Goal: Transaction & Acquisition: Purchase product/service

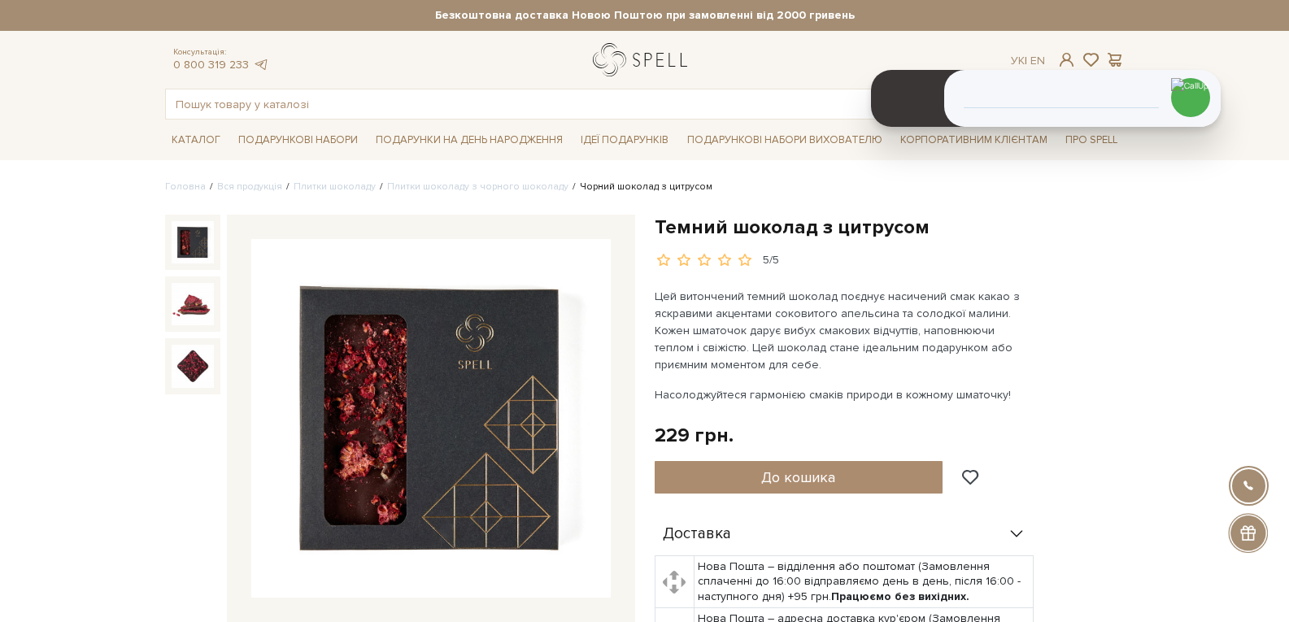
click at [616, 64] on link "logo" at bounding box center [644, 59] width 102 height 33
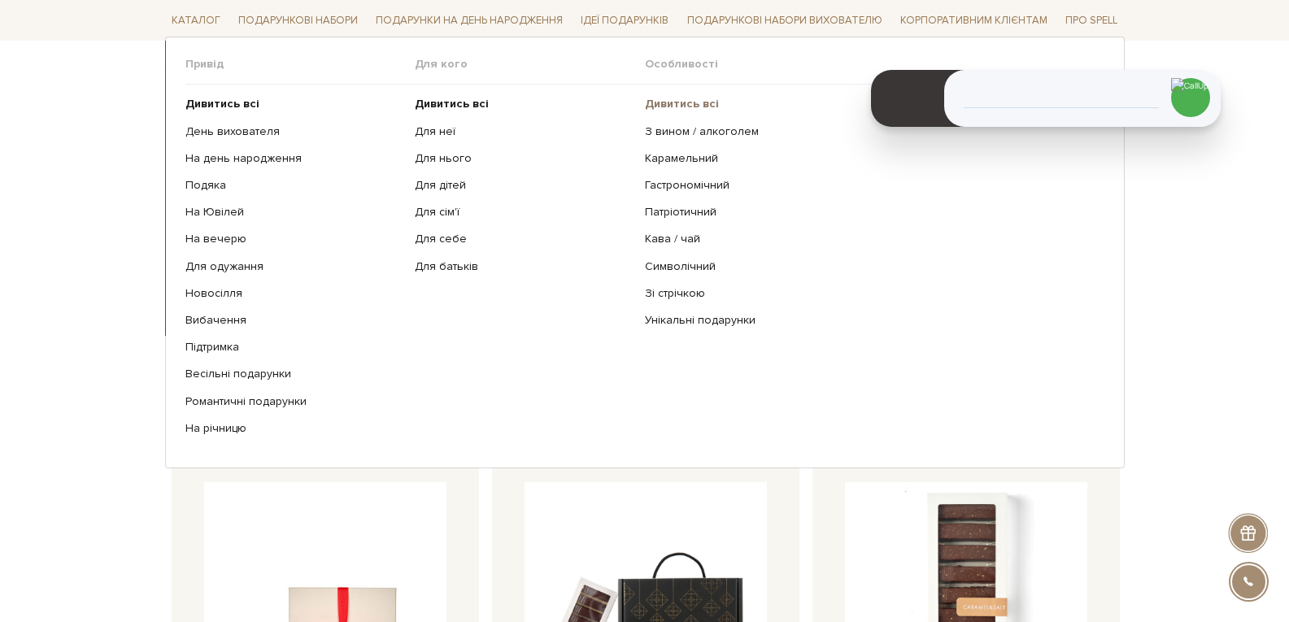
scroll to position [407, 0]
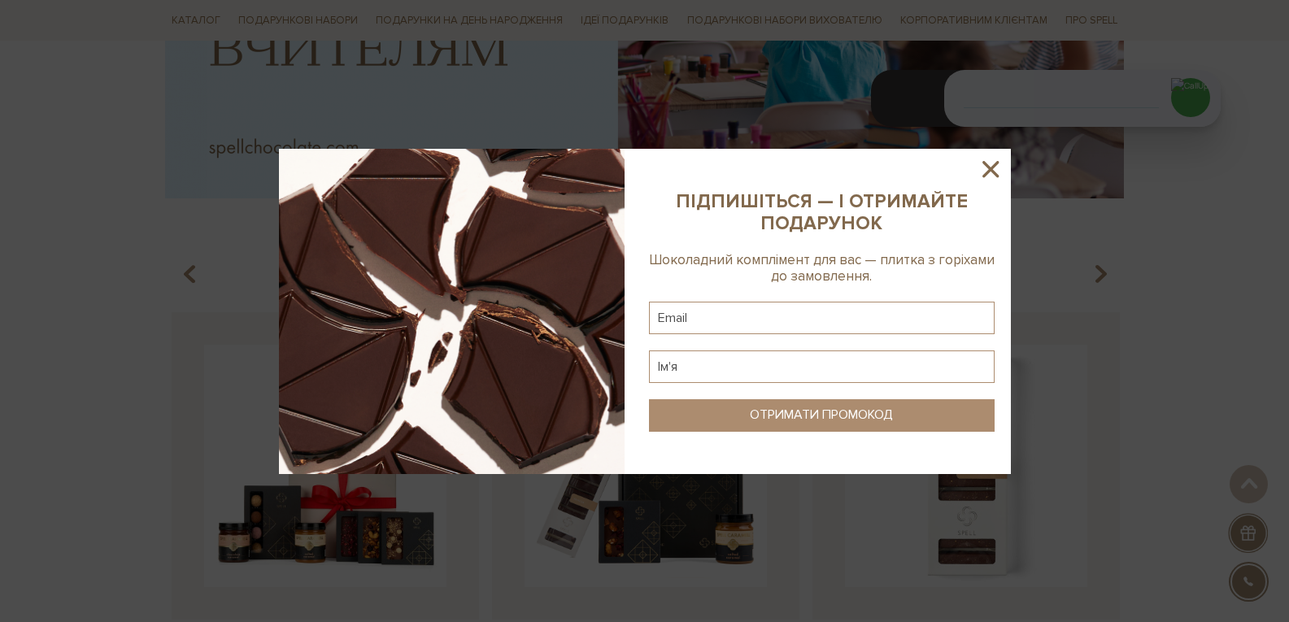
click at [991, 163] on icon at bounding box center [990, 169] width 28 height 28
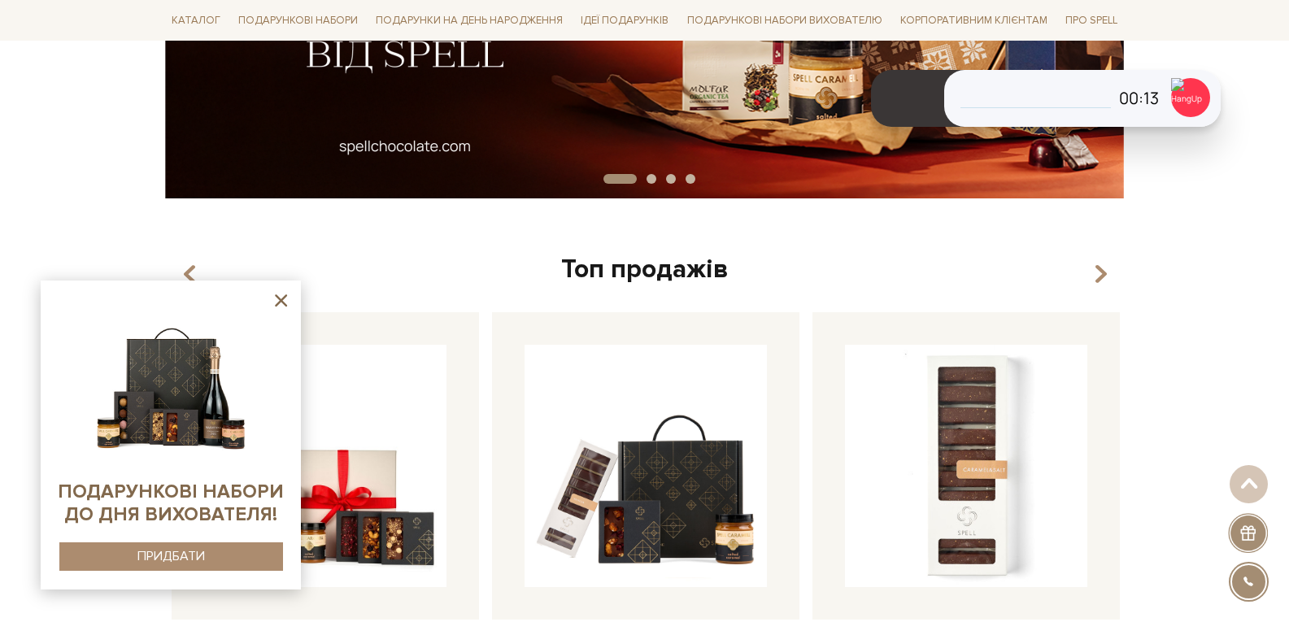
click at [281, 305] on icon at bounding box center [281, 300] width 20 height 20
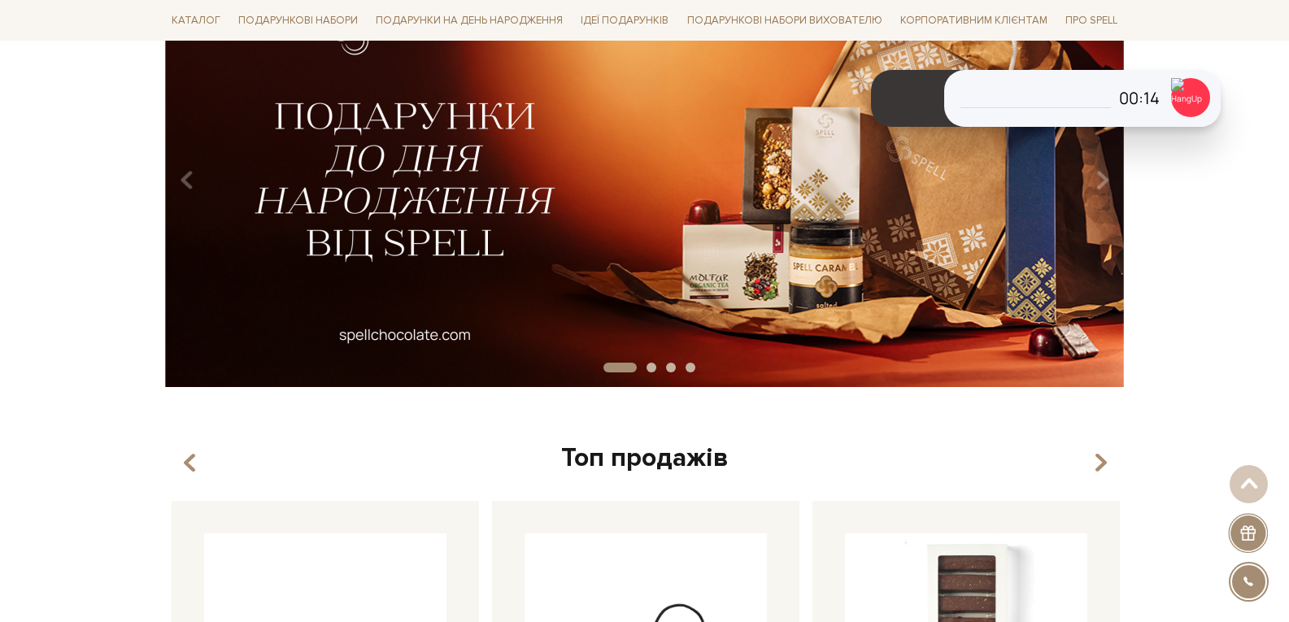
scroll to position [0, 0]
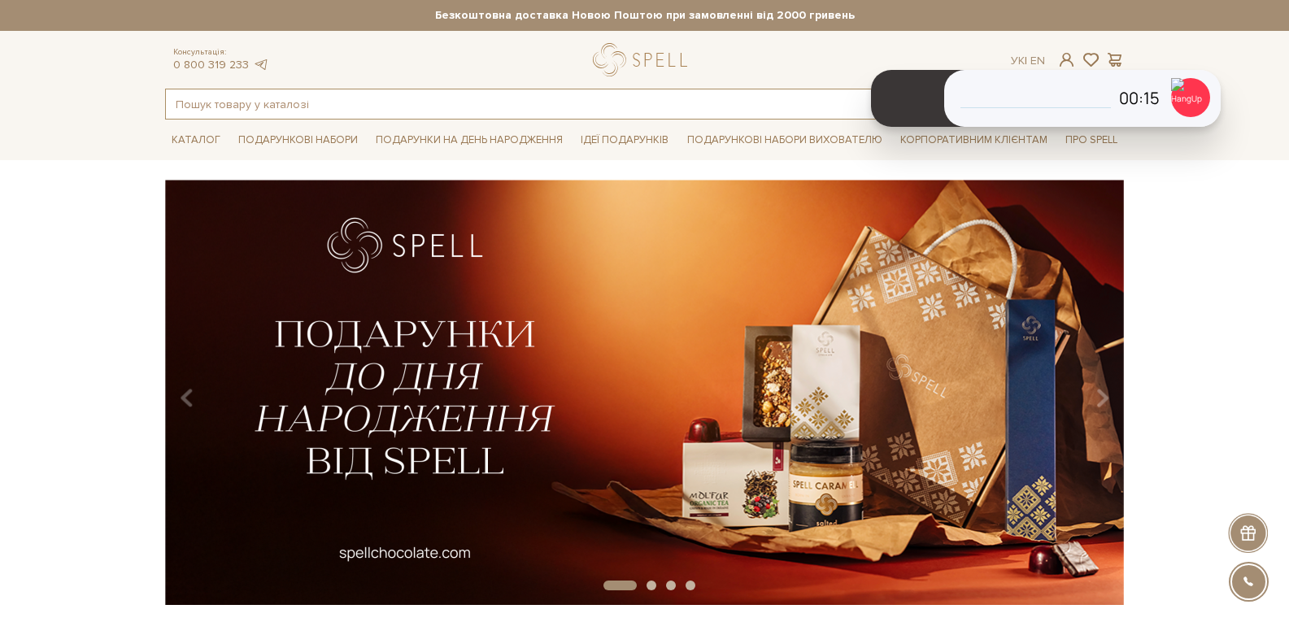
click at [292, 108] on input "text" at bounding box center [626, 103] width 920 height 29
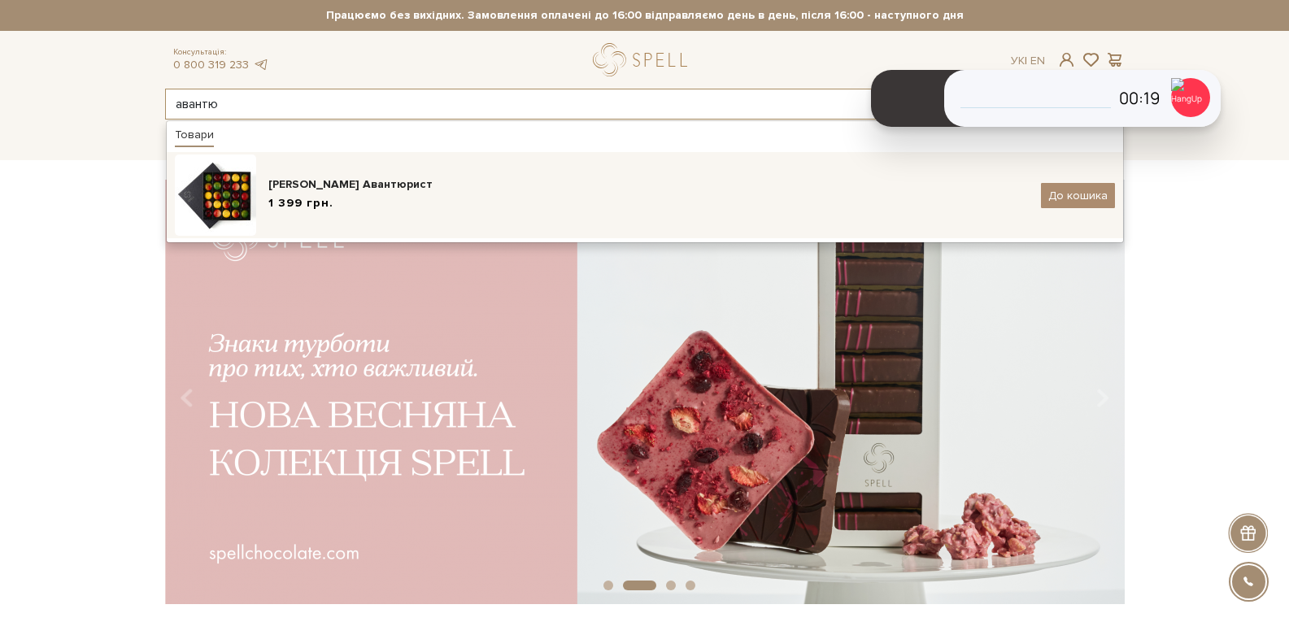
type input "авантю"
click at [337, 202] on div "1 399 грн." at bounding box center [648, 203] width 760 height 17
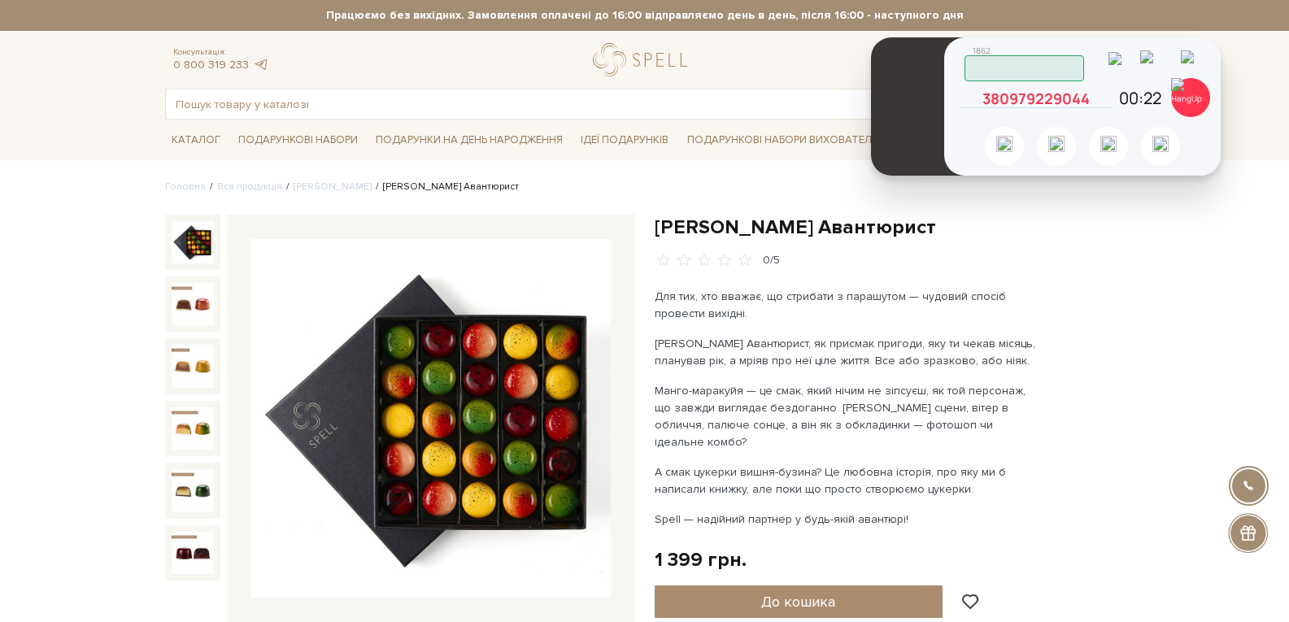
click at [1096, 91] on icon at bounding box center [1096, 91] width 0 height 0
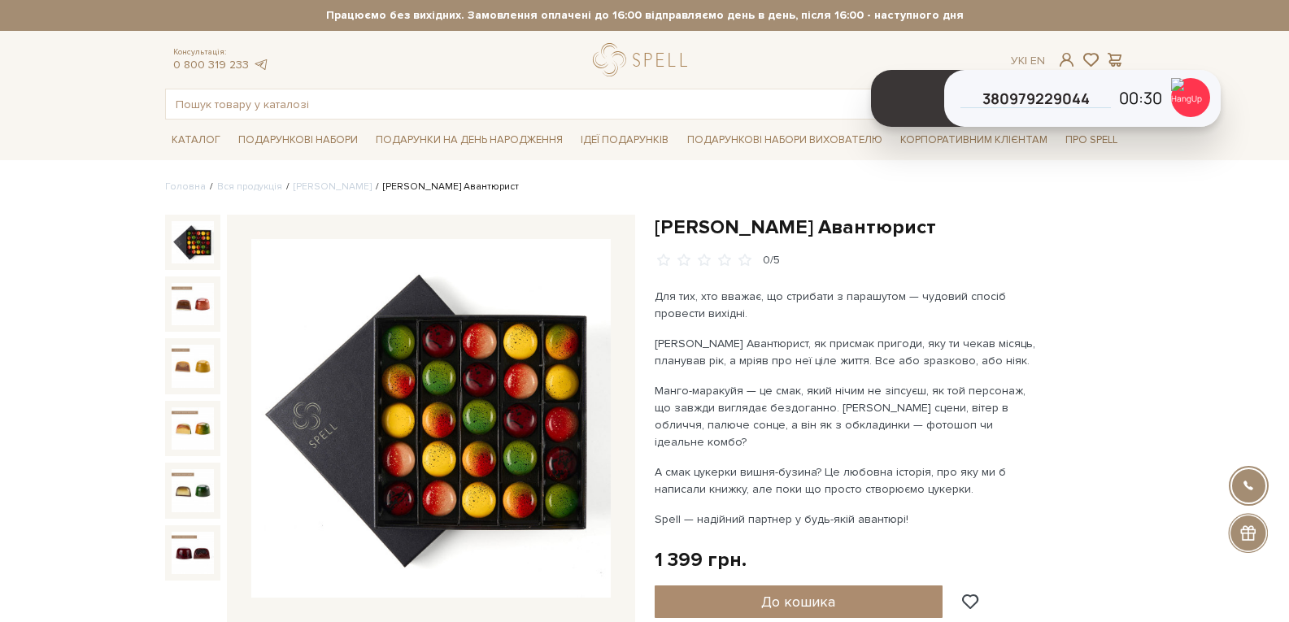
drag, startPoint x: 1187, startPoint y: 102, endPoint x: 1202, endPoint y: 224, distance: 122.8
click at [1190, 109] on img at bounding box center [1190, 97] width 39 height 39
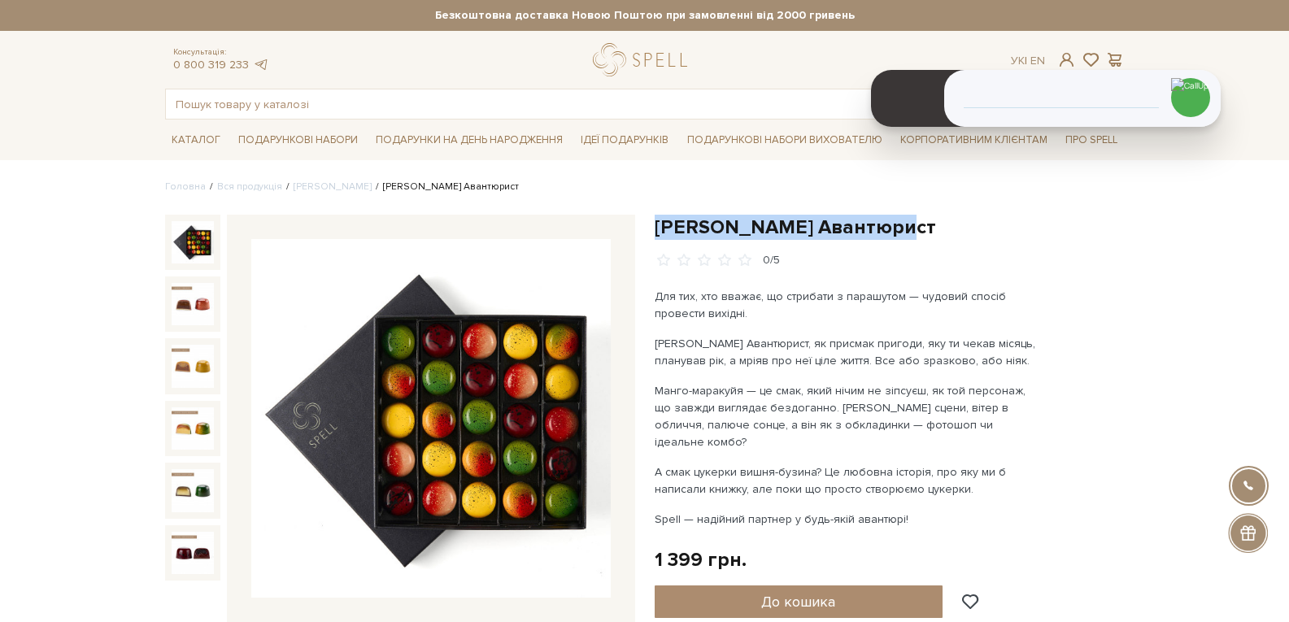
drag, startPoint x: 890, startPoint y: 228, endPoint x: 660, endPoint y: 228, distance: 230.1
click at [660, 228] on h1 "[PERSON_NAME] Авантюрист" at bounding box center [890, 227] width 470 height 25
copy h1 "[PERSON_NAME] Авантюрист"
